Goal: Obtain resource: Download file/media

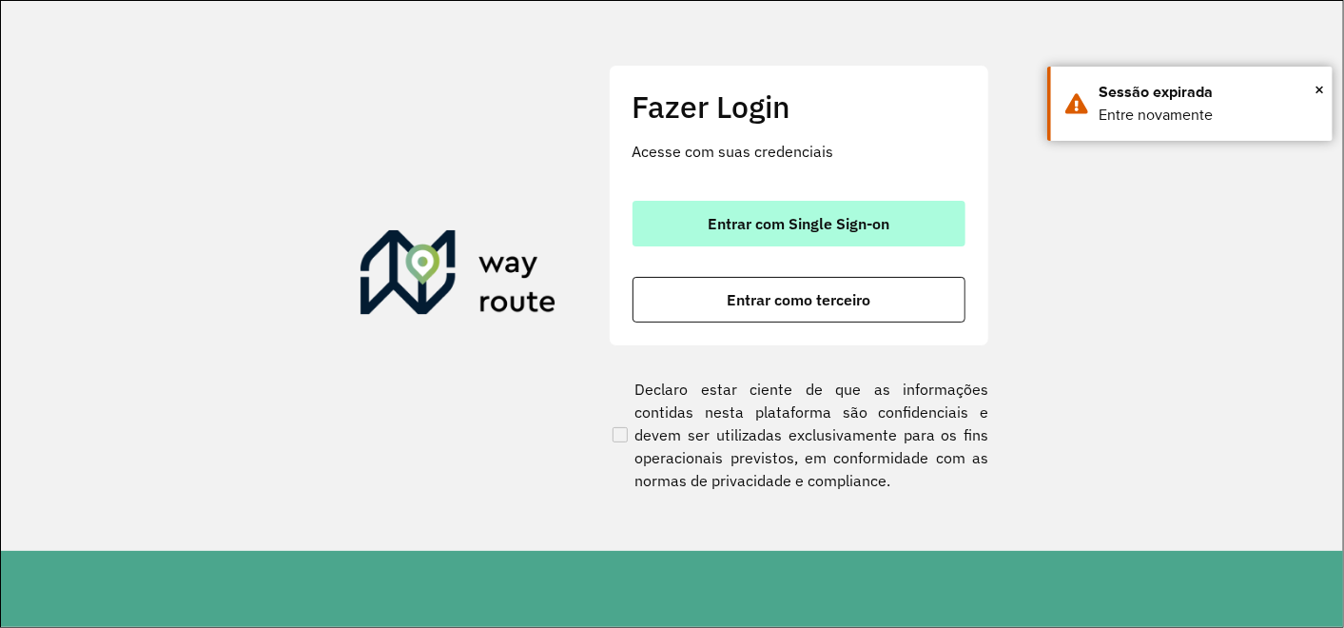
click at [694, 228] on button "Entrar com Single Sign-on" at bounding box center [798, 224] width 333 height 46
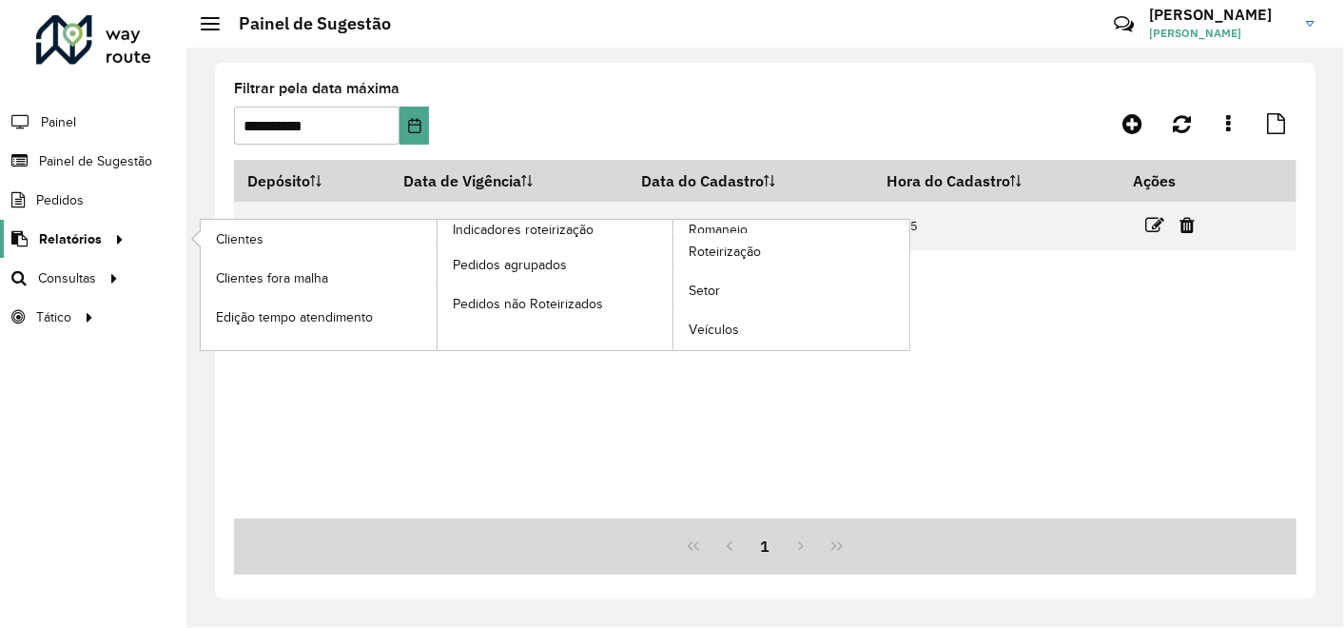
click at [102, 232] on div at bounding box center [116, 239] width 29 height 20
drag, startPoint x: 109, startPoint y: 233, endPoint x: 146, endPoint y: 232, distance: 37.1
click at [109, 233] on icon at bounding box center [113, 238] width 16 height 29
click at [233, 231] on span "Clientes" at bounding box center [241, 239] width 51 height 20
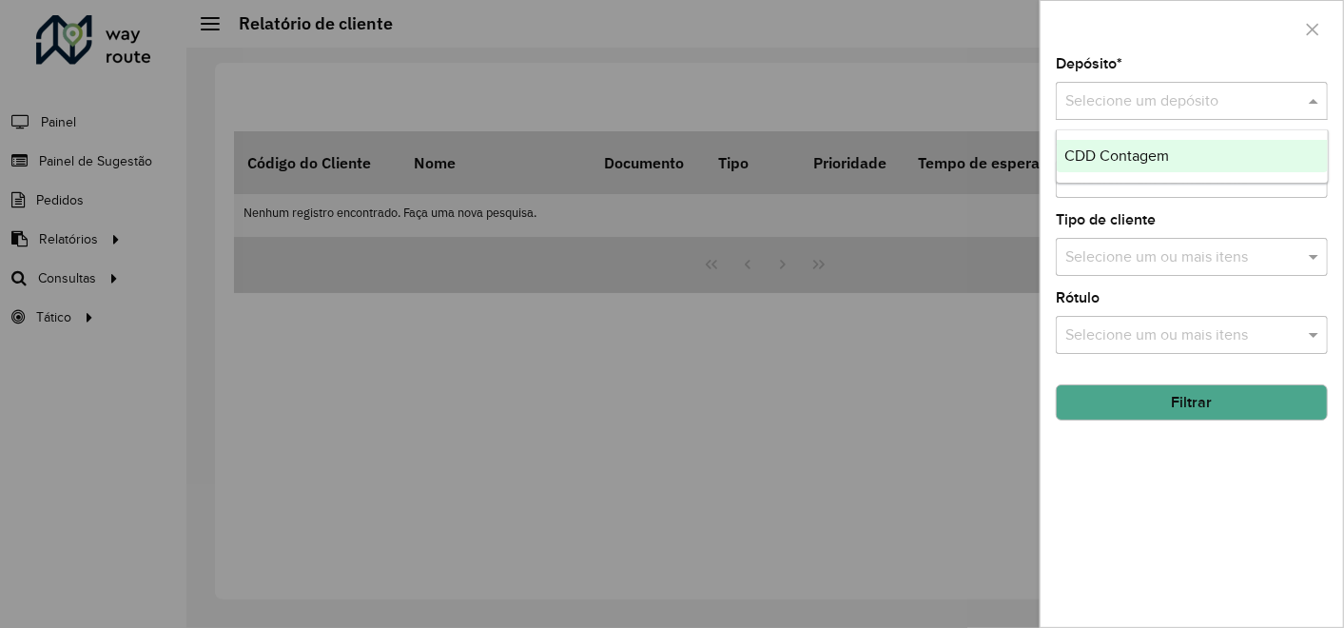
click at [1149, 106] on input "text" at bounding box center [1172, 101] width 215 height 23
click at [1093, 157] on span "CDD Contagem" at bounding box center [1116, 155] width 105 height 16
click at [1132, 404] on button "Filtrar" at bounding box center [1192, 402] width 272 height 36
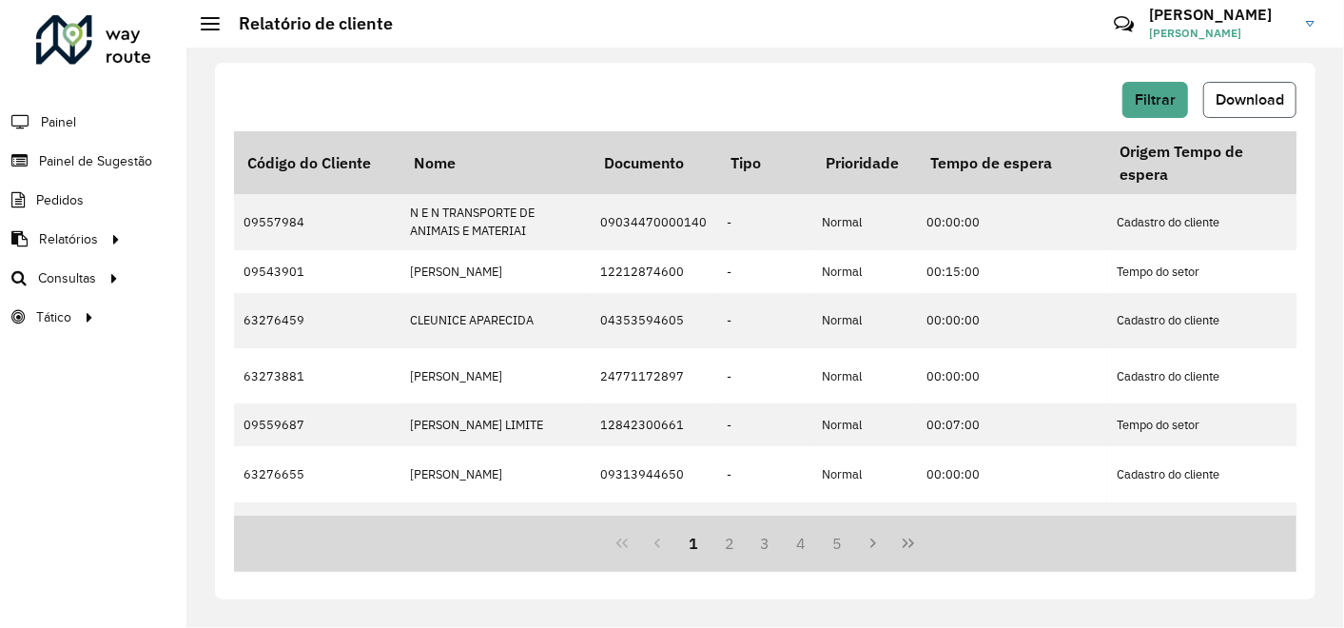
click at [1239, 100] on span "Download" at bounding box center [1249, 99] width 68 height 16
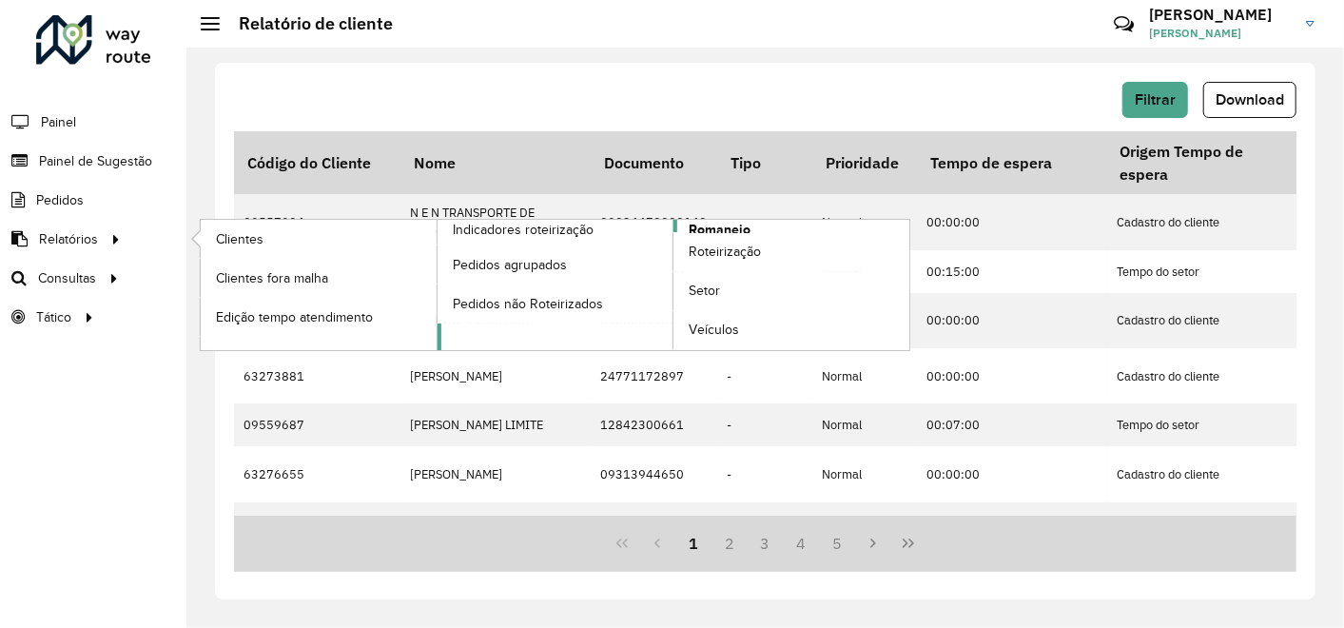
click at [721, 224] on span "Romaneio" at bounding box center [720, 230] width 62 height 20
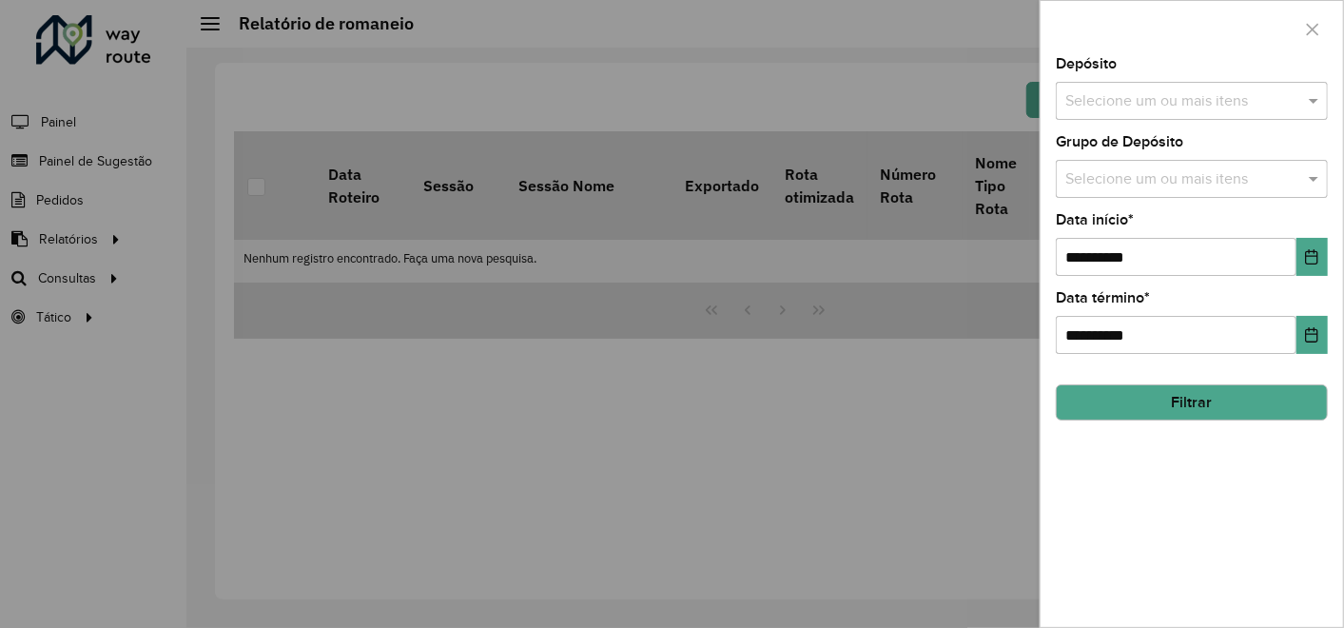
click at [1139, 97] on input "text" at bounding box center [1181, 101] width 243 height 23
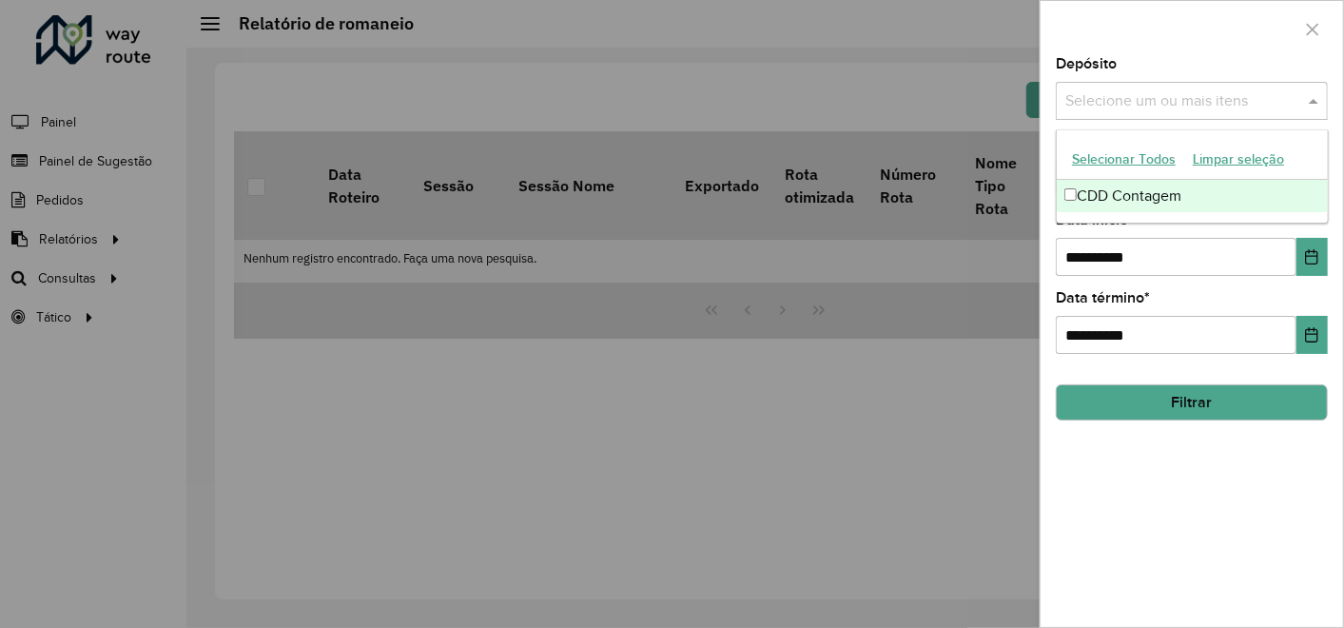
click at [1099, 187] on div "CDD Contagem" at bounding box center [1192, 196] width 271 height 32
click at [1317, 258] on icon "Choose Date" at bounding box center [1312, 256] width 12 height 15
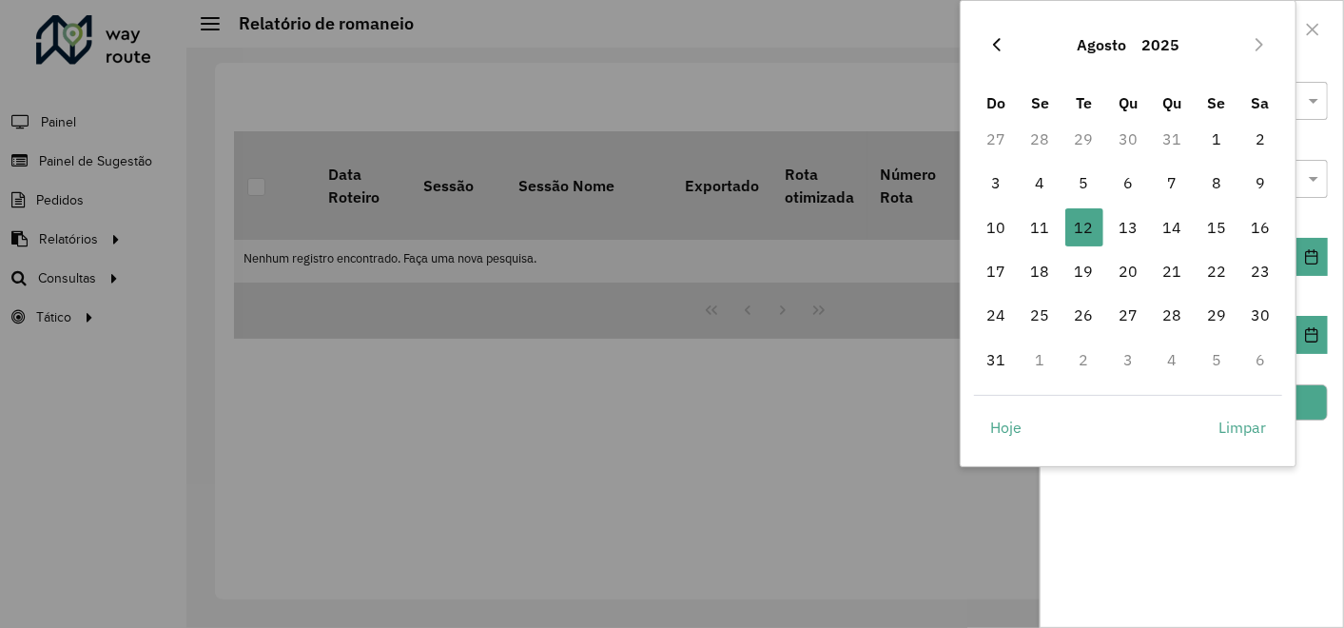
click at [994, 42] on icon "Previous Month" at bounding box center [997, 44] width 8 height 13
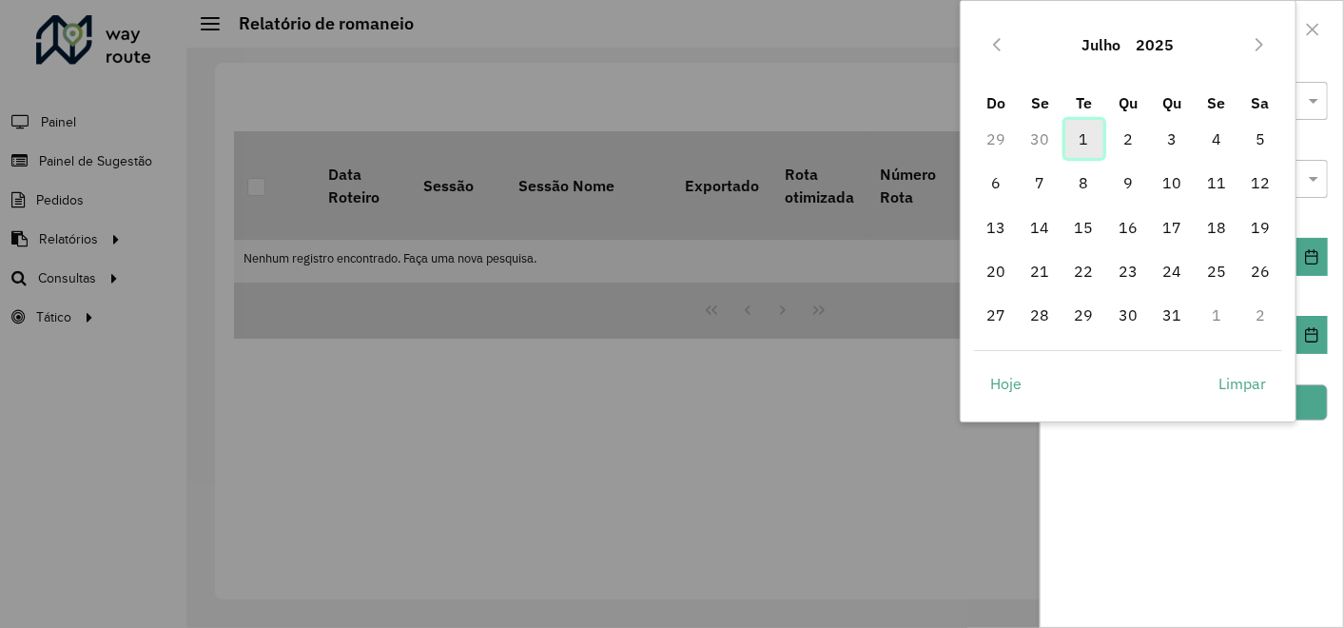
click at [1079, 137] on span "1" at bounding box center [1084, 139] width 38 height 38
type input "**********"
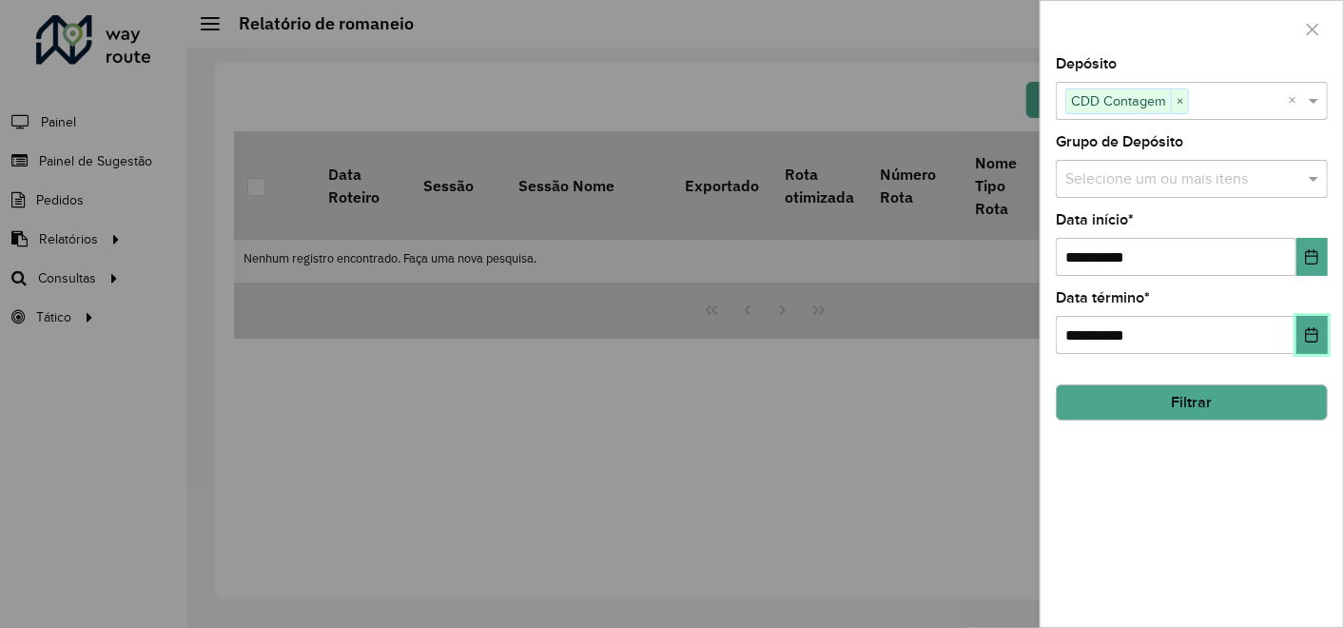
click at [1306, 330] on icon "Choose Date" at bounding box center [1311, 334] width 15 height 15
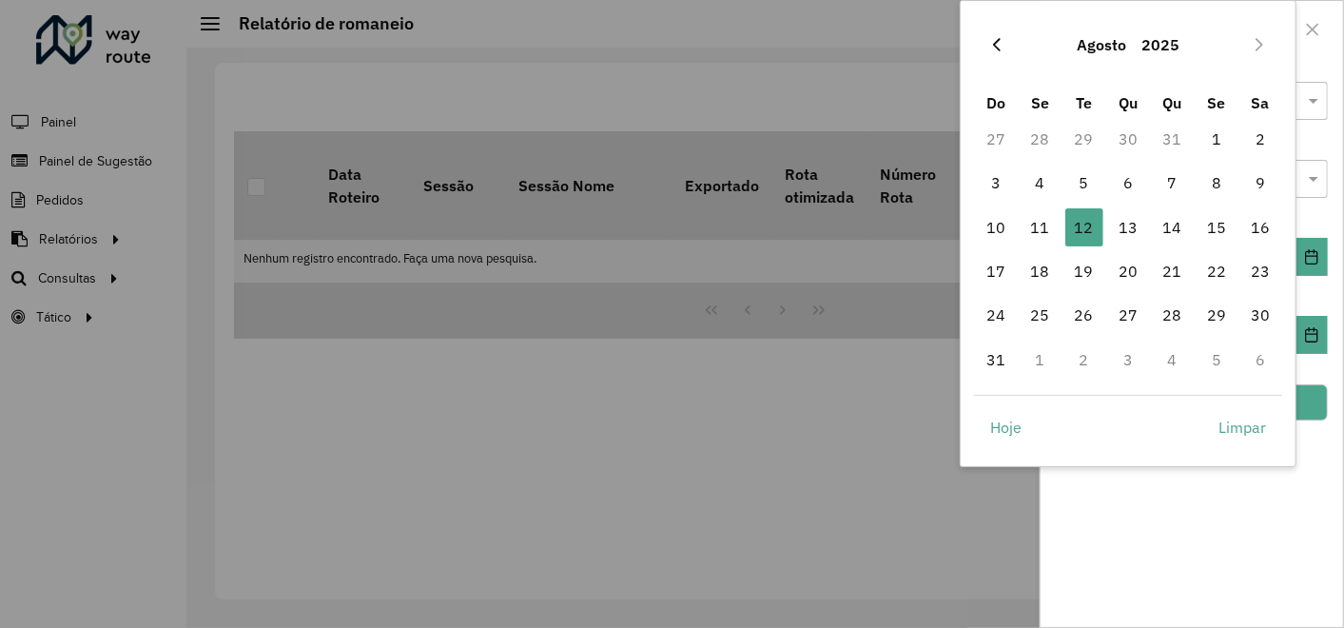
click at [995, 43] on icon "Previous Month" at bounding box center [996, 44] width 15 height 15
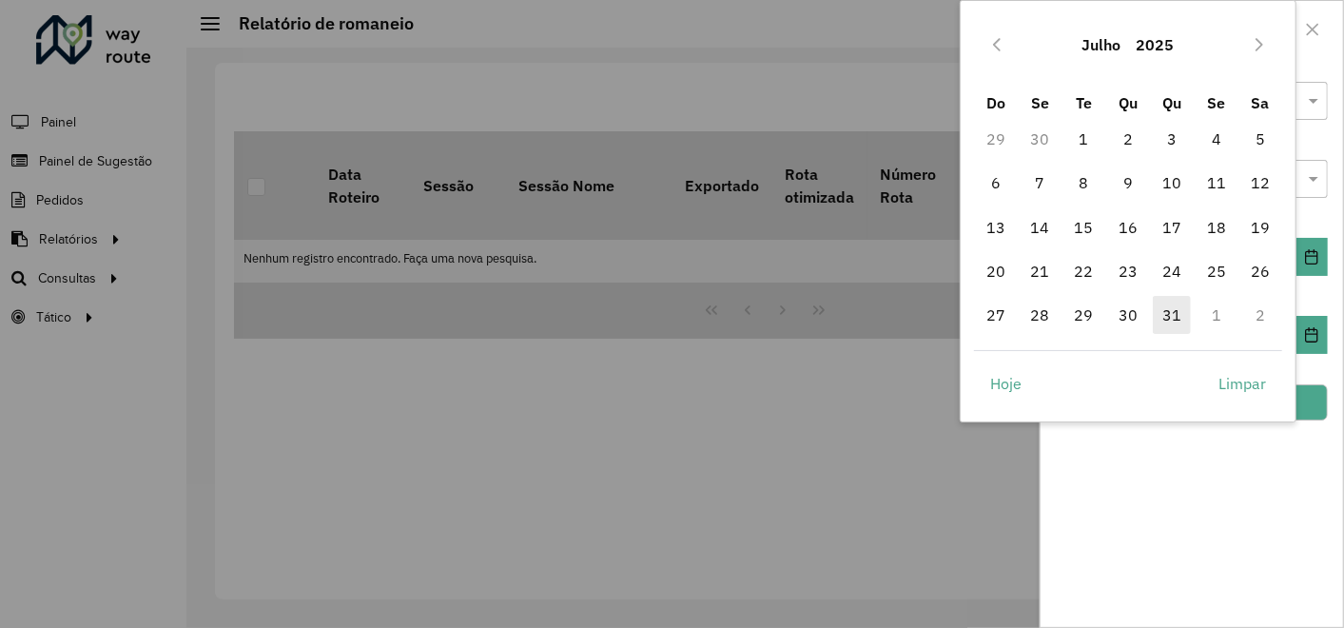
click at [1179, 314] on span "31" at bounding box center [1172, 315] width 38 height 38
type input "**********"
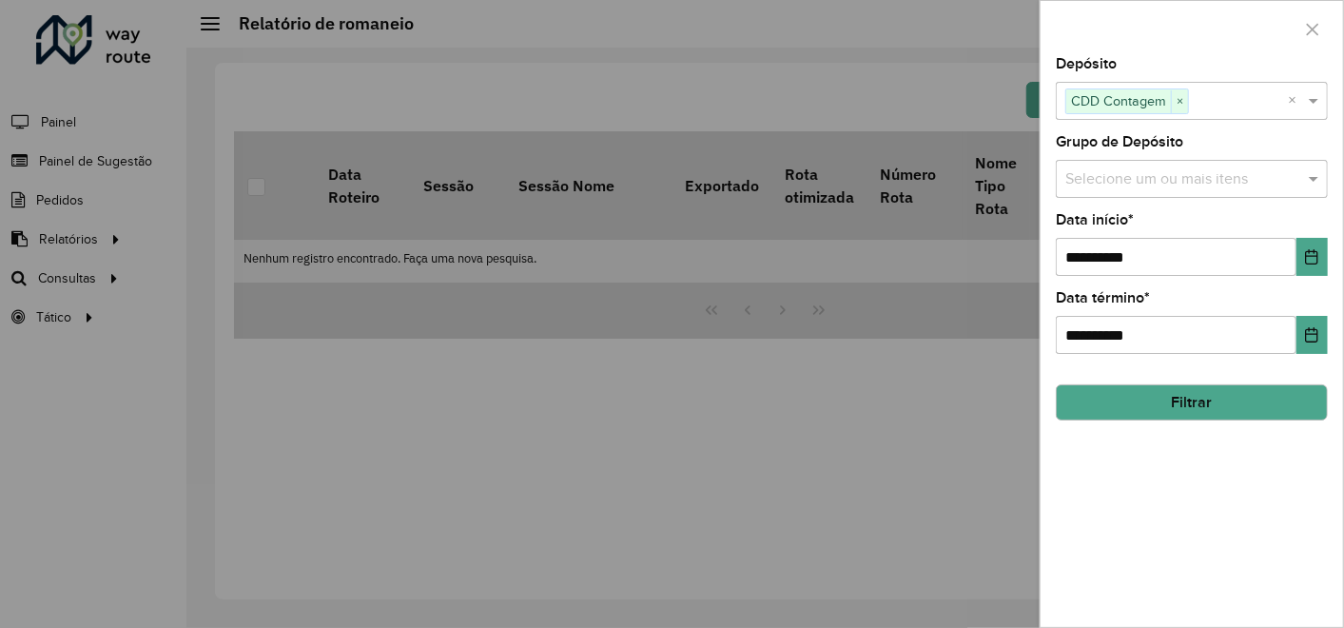
click at [1180, 391] on button "Filtrar" at bounding box center [1192, 402] width 272 height 36
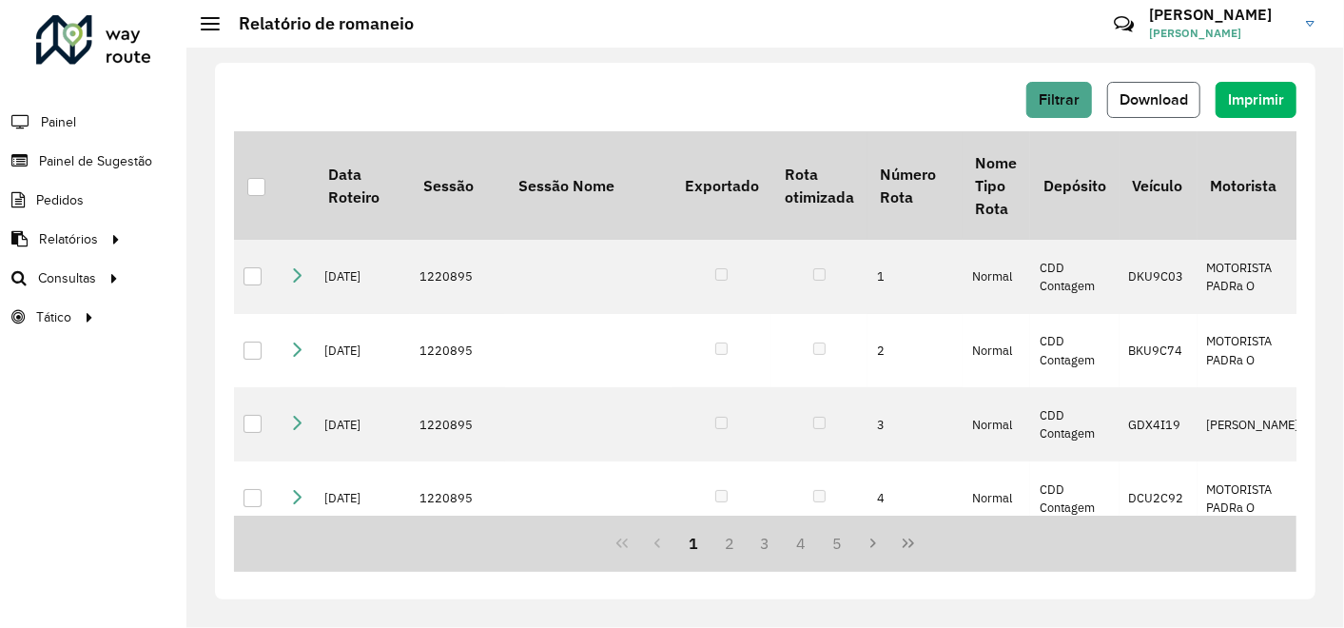
click at [1151, 99] on span "Download" at bounding box center [1153, 99] width 68 height 16
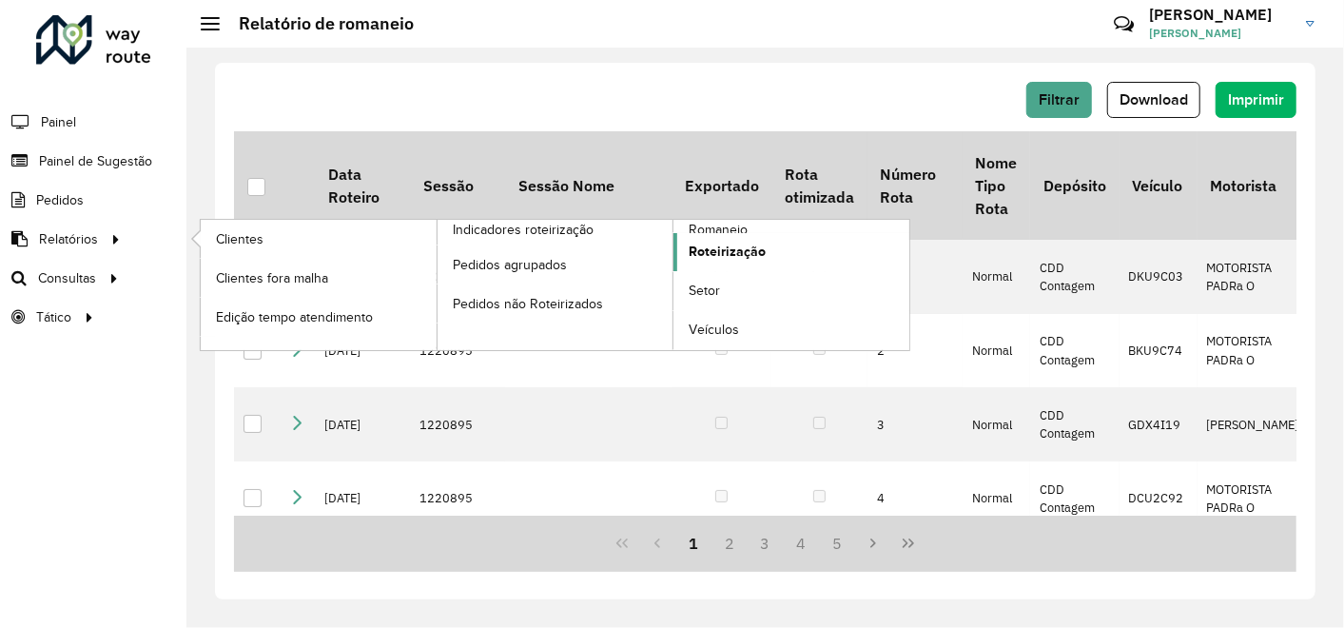
click at [759, 247] on span "Roteirização" at bounding box center [727, 252] width 77 height 20
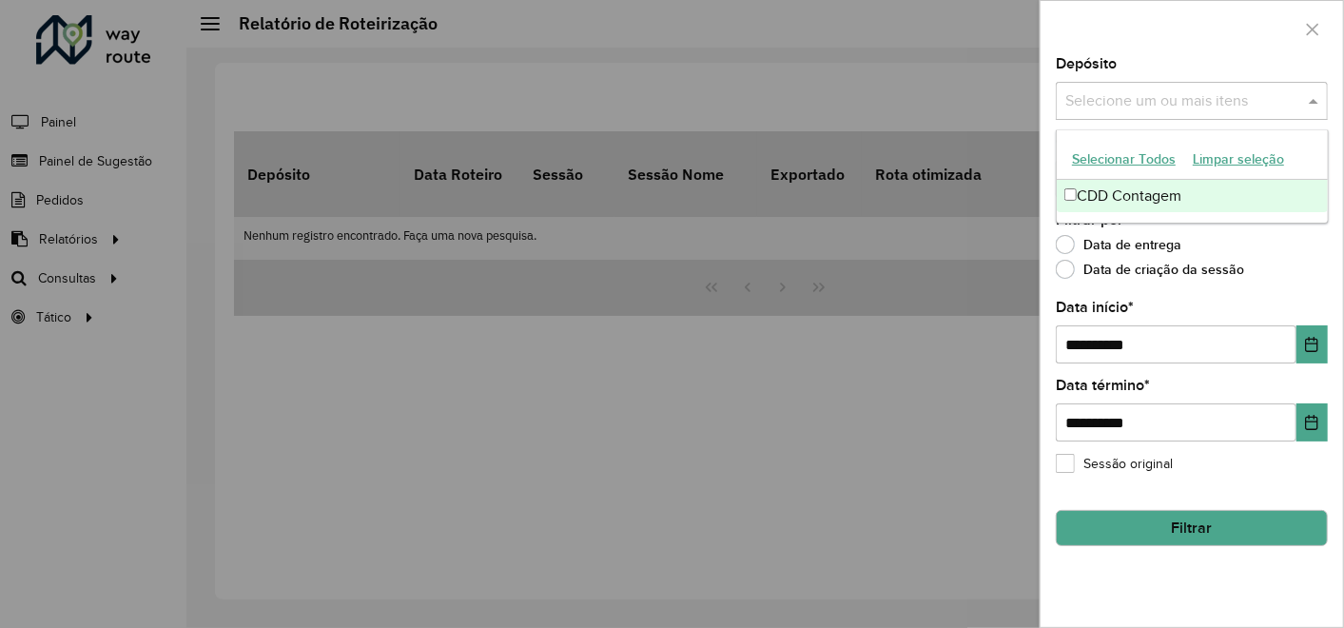
click at [1205, 107] on input "text" at bounding box center [1181, 101] width 243 height 23
click at [1109, 197] on div "CDD Contagem" at bounding box center [1192, 196] width 271 height 32
click at [726, 414] on div at bounding box center [672, 314] width 1344 height 628
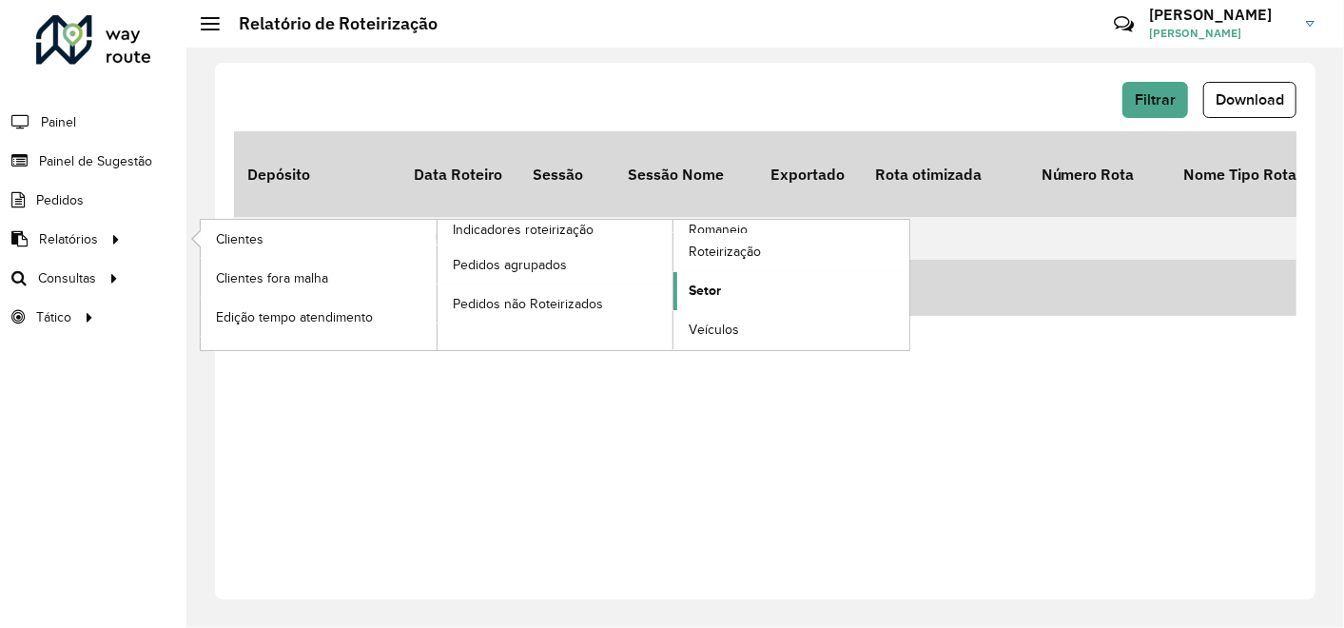
click at [706, 283] on span "Setor" at bounding box center [705, 291] width 32 height 20
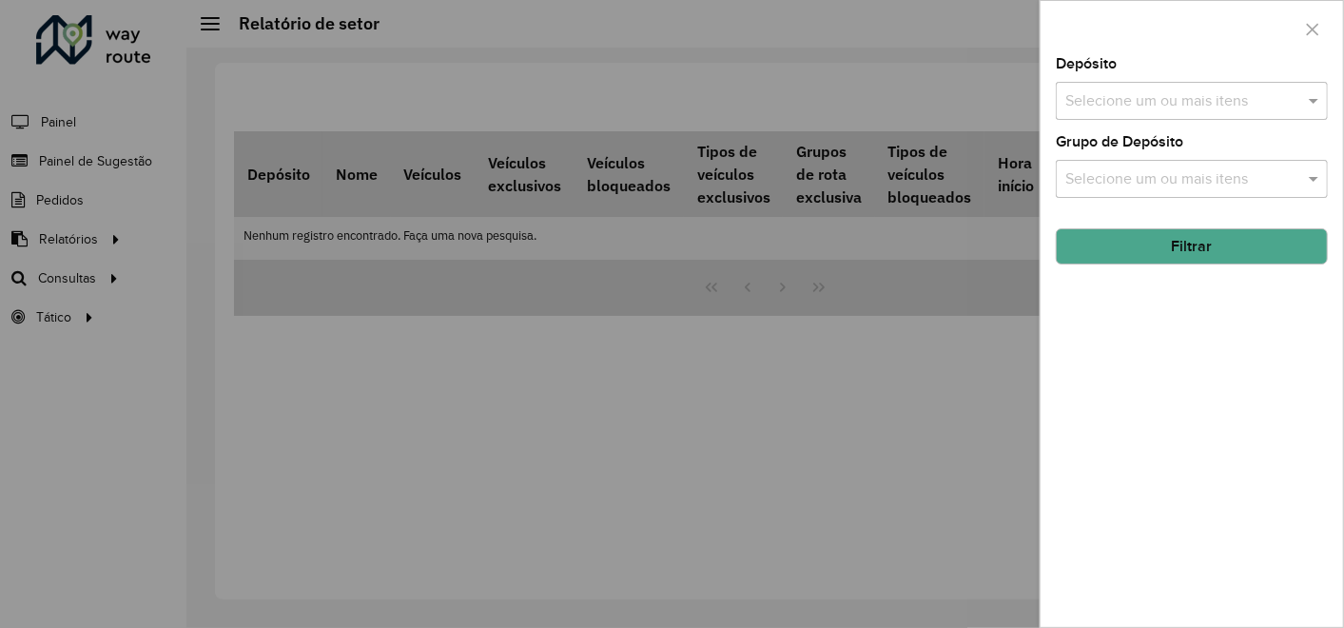
click at [1180, 88] on div "Selecione um ou mais itens" at bounding box center [1192, 101] width 272 height 38
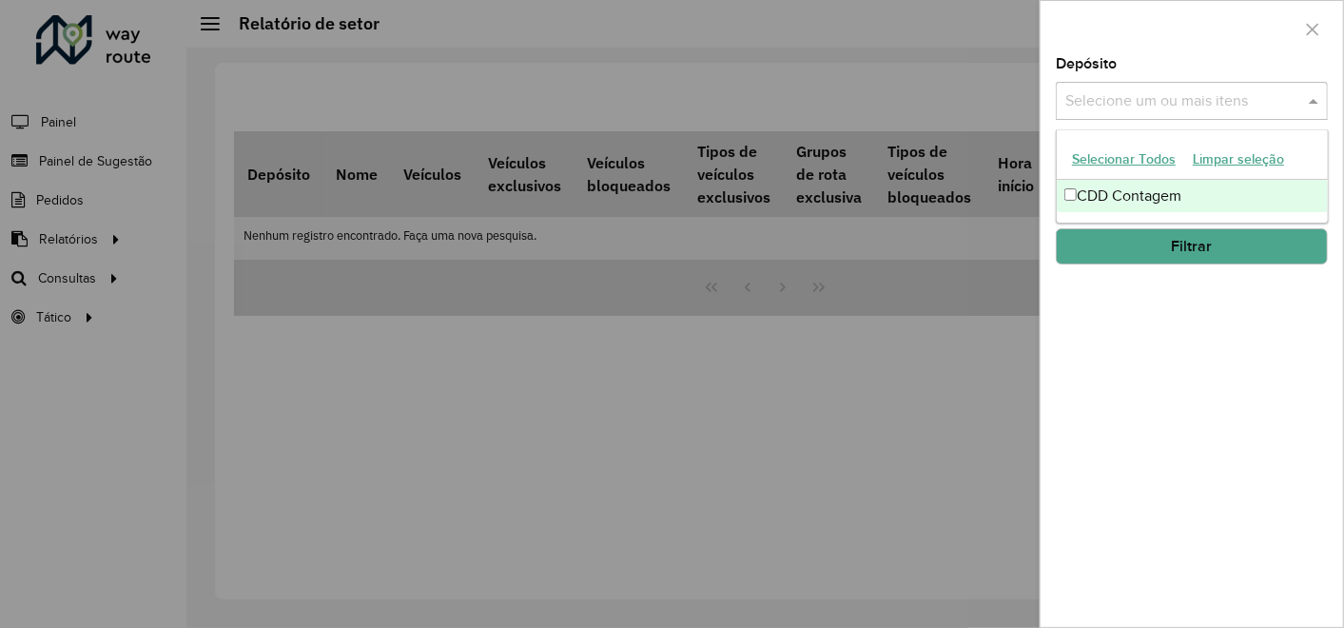
click at [1084, 194] on div "CDD Contagem" at bounding box center [1192, 196] width 271 height 32
click at [1122, 253] on button "Filtrar" at bounding box center [1192, 246] width 272 height 36
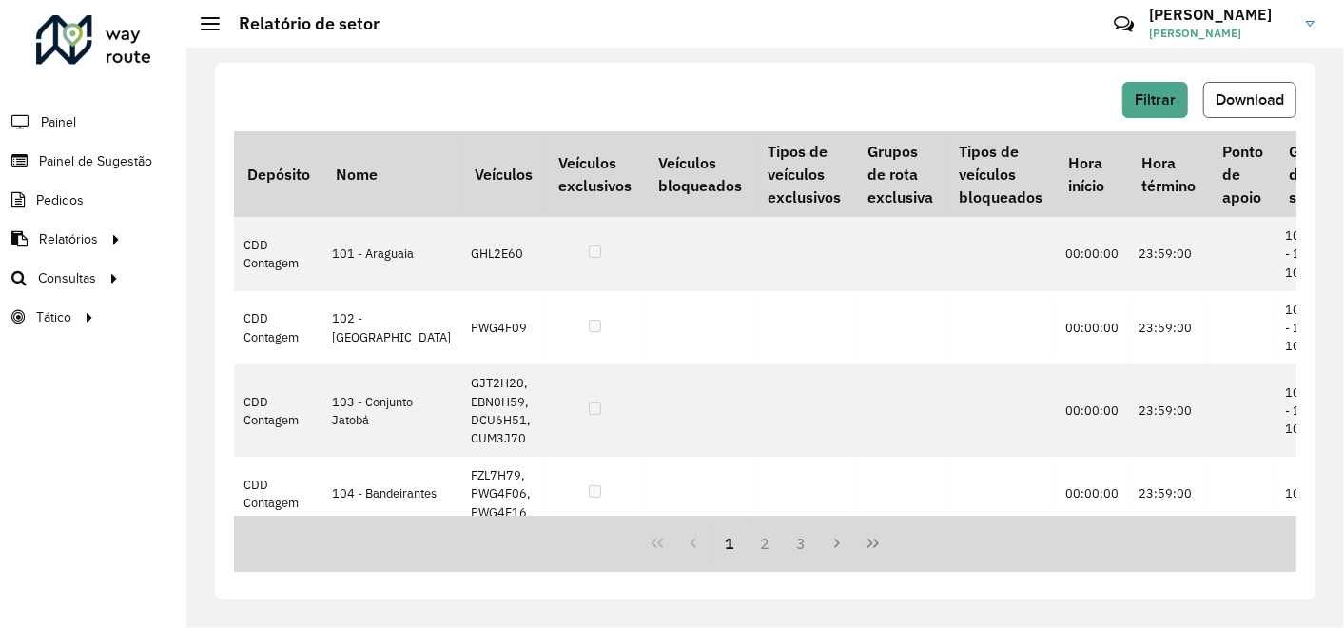
click at [1241, 100] on span "Download" at bounding box center [1249, 99] width 68 height 16
click at [663, 93] on div "Filtrar Download" at bounding box center [765, 100] width 1062 height 36
click at [1182, 98] on button "Filtrar" at bounding box center [1155, 100] width 66 height 36
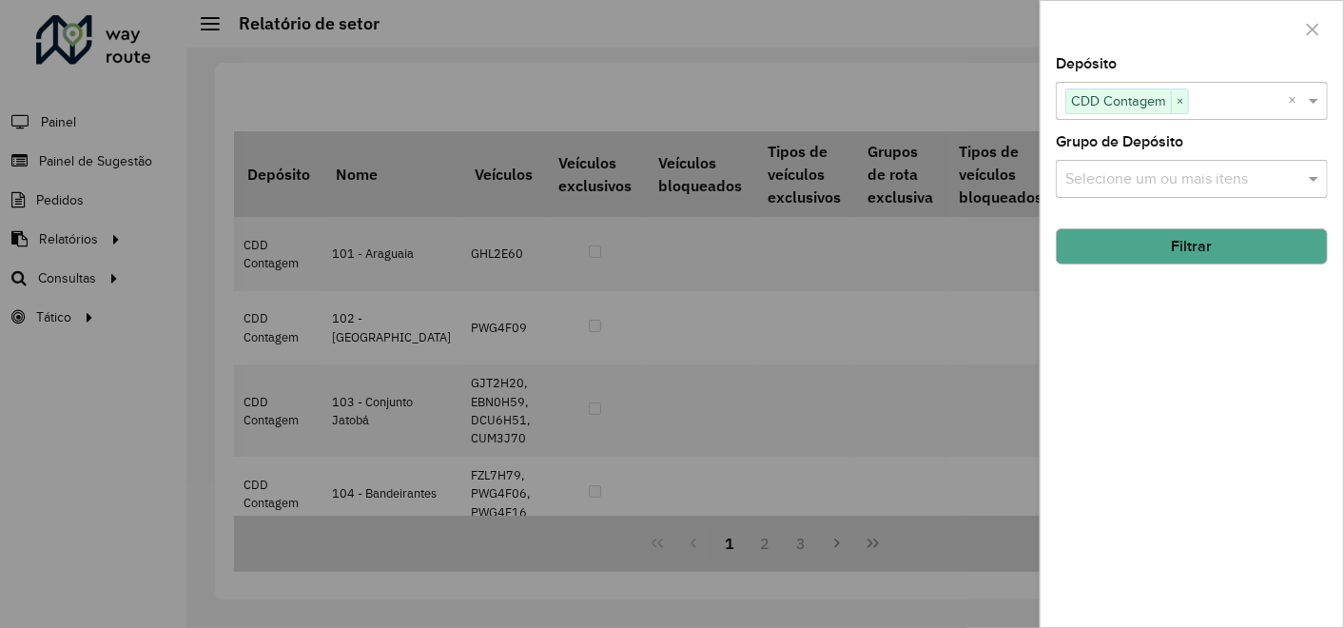
click at [1157, 249] on button "Filtrar" at bounding box center [1192, 246] width 272 height 36
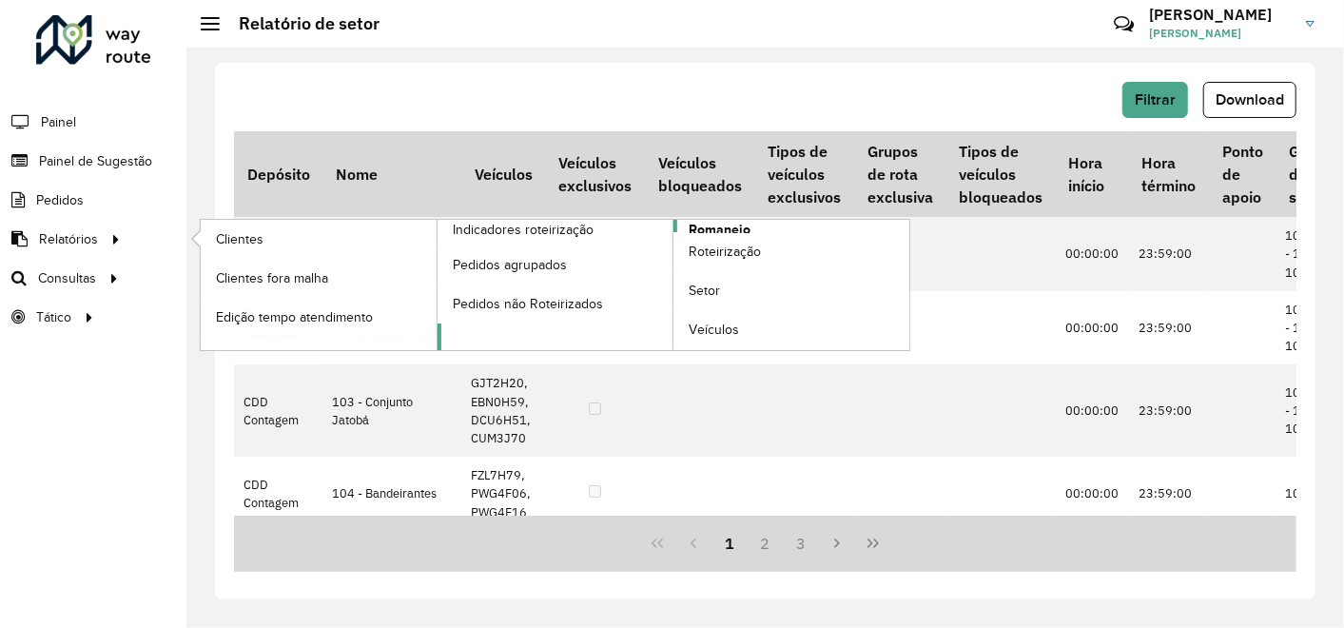
click at [733, 226] on span "Romaneio" at bounding box center [720, 230] width 62 height 20
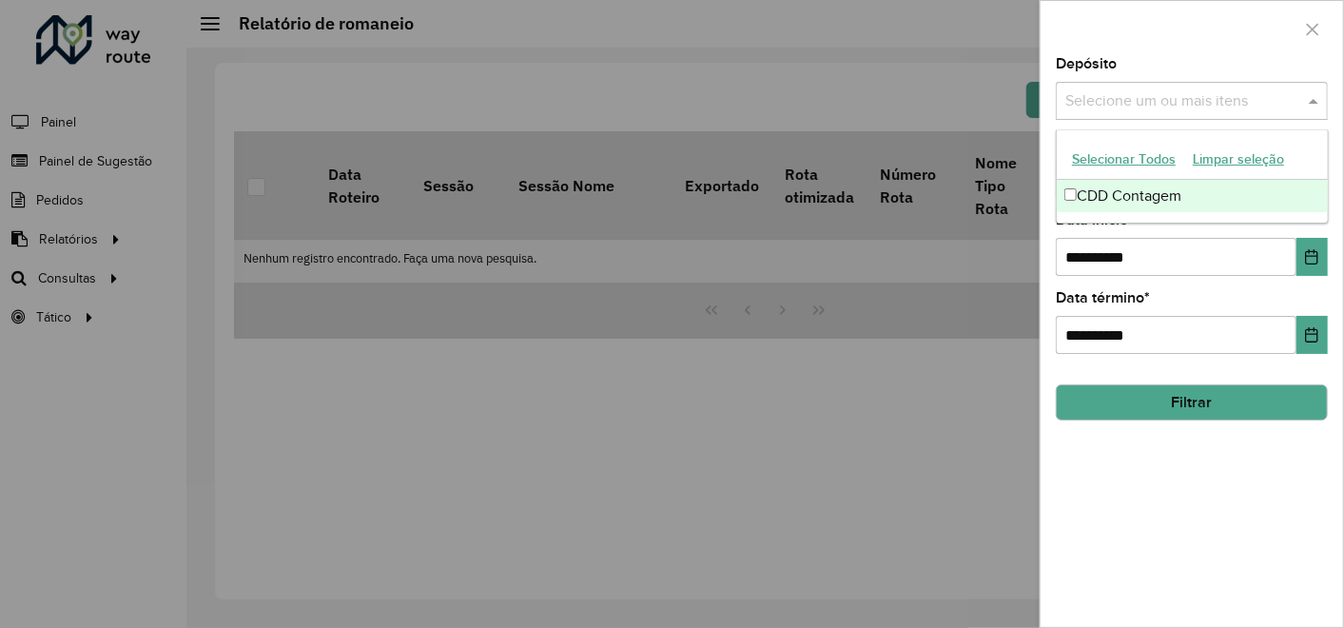
click at [1157, 105] on input "text" at bounding box center [1181, 101] width 243 height 23
click at [1099, 195] on div "CDD Contagem" at bounding box center [1192, 196] width 271 height 32
click at [1323, 256] on button "Choose Date" at bounding box center [1311, 257] width 31 height 38
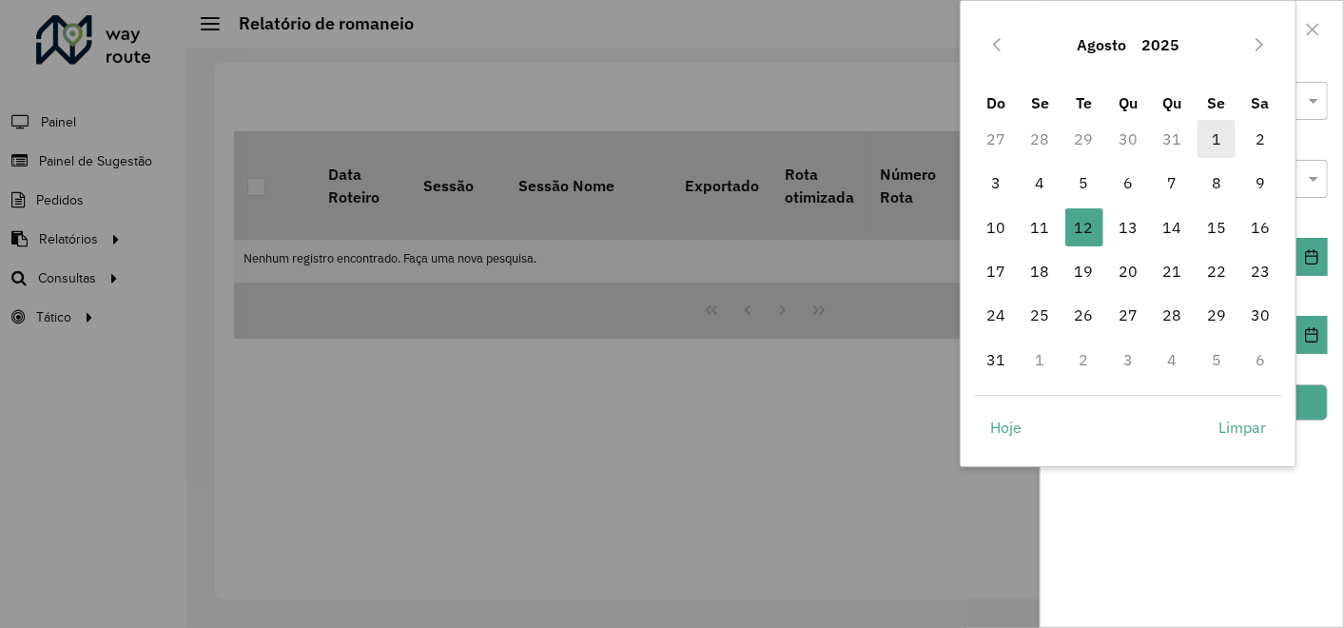
click at [1215, 142] on span "1" at bounding box center [1216, 139] width 38 height 38
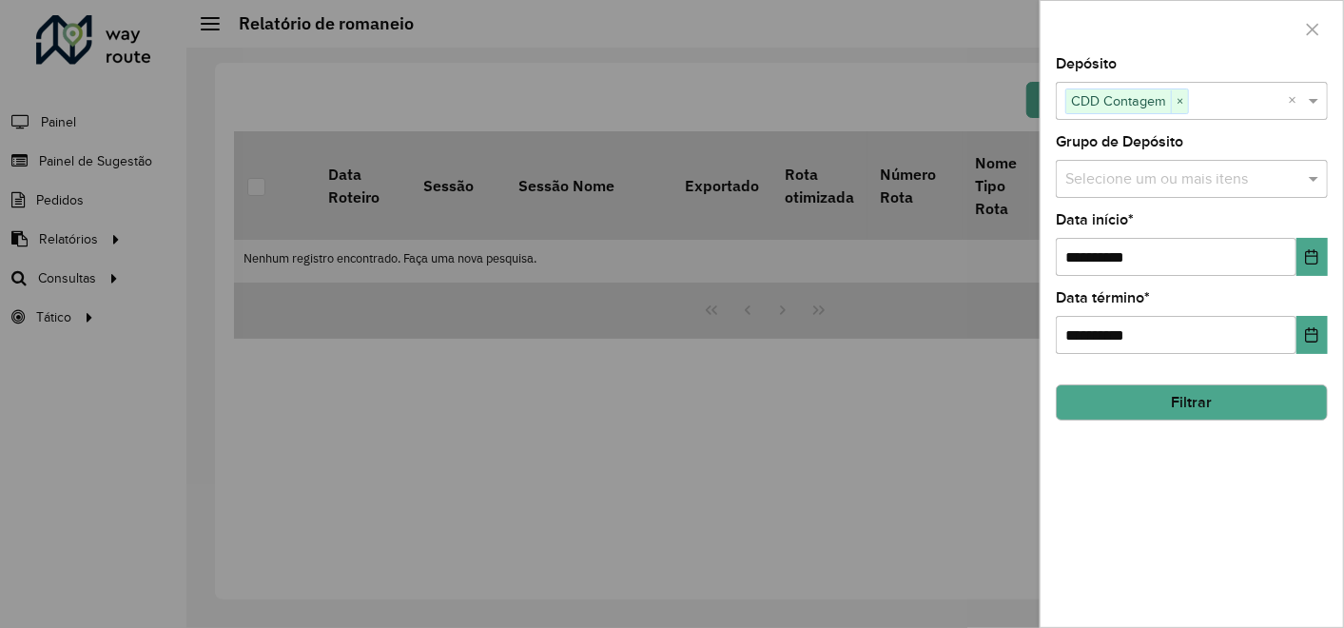
click at [1169, 407] on button "Filtrar" at bounding box center [1192, 402] width 272 height 36
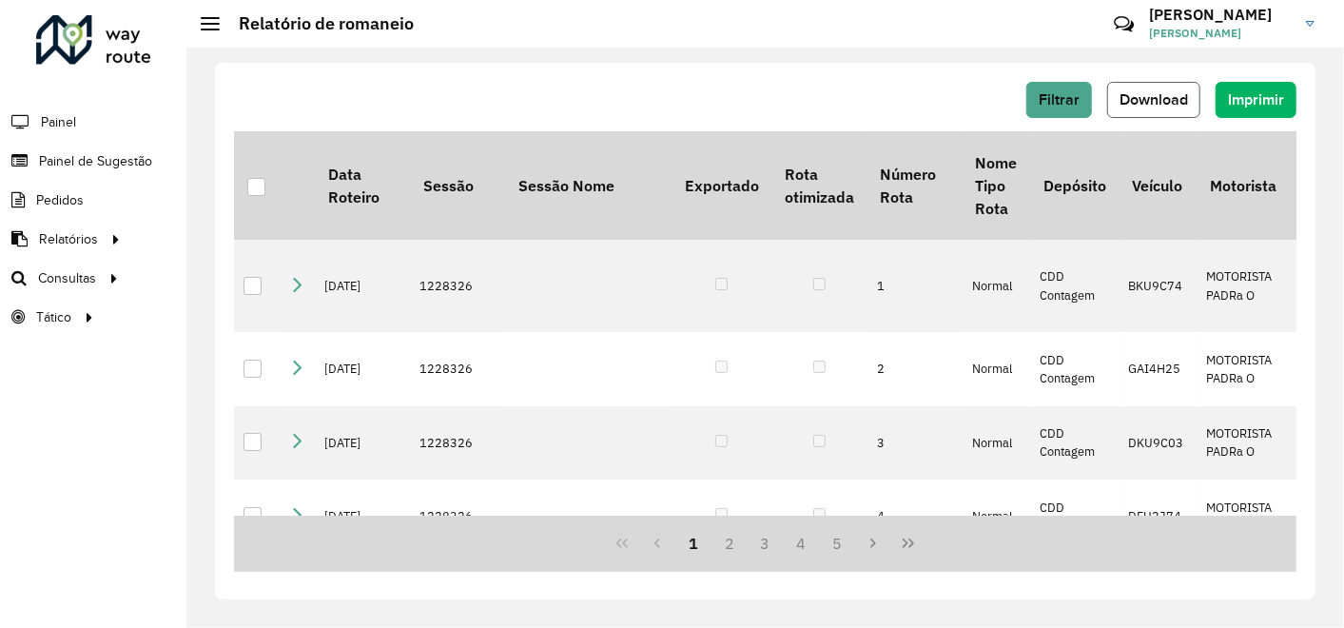
click at [1146, 104] on span "Download" at bounding box center [1153, 99] width 68 height 16
drag, startPoint x: 660, startPoint y: 100, endPoint x: 666, endPoint y: 83, distance: 18.0
click at [660, 100] on div "Filtrar Download Imprimir" at bounding box center [765, 100] width 1062 height 36
